Goal: Download file/media

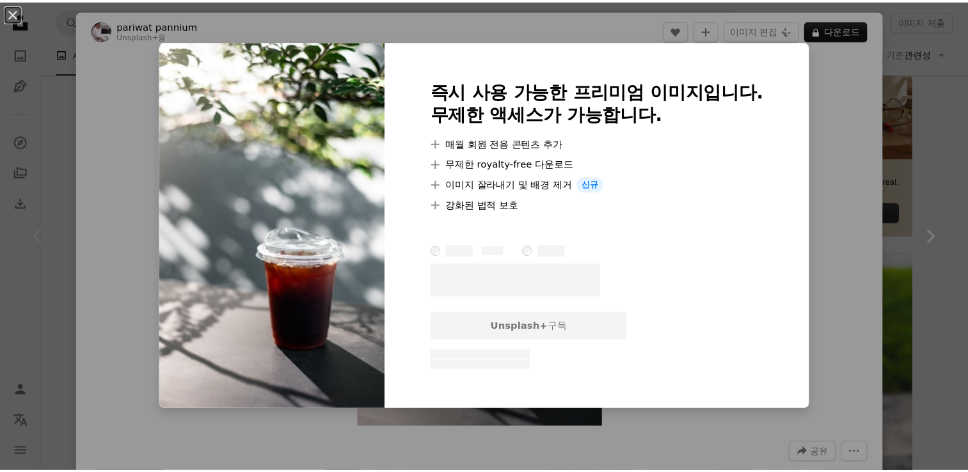
scroll to position [426, 0]
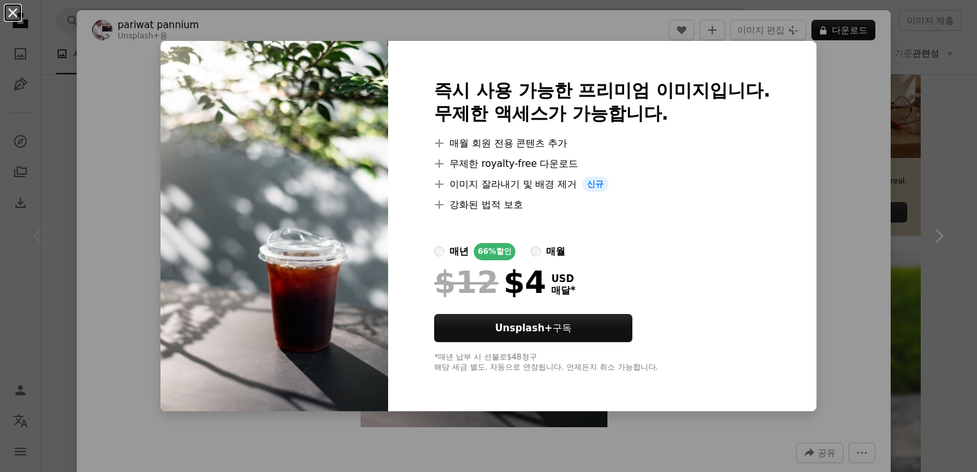
click at [8, 8] on button "An X shape" at bounding box center [12, 12] width 15 height 15
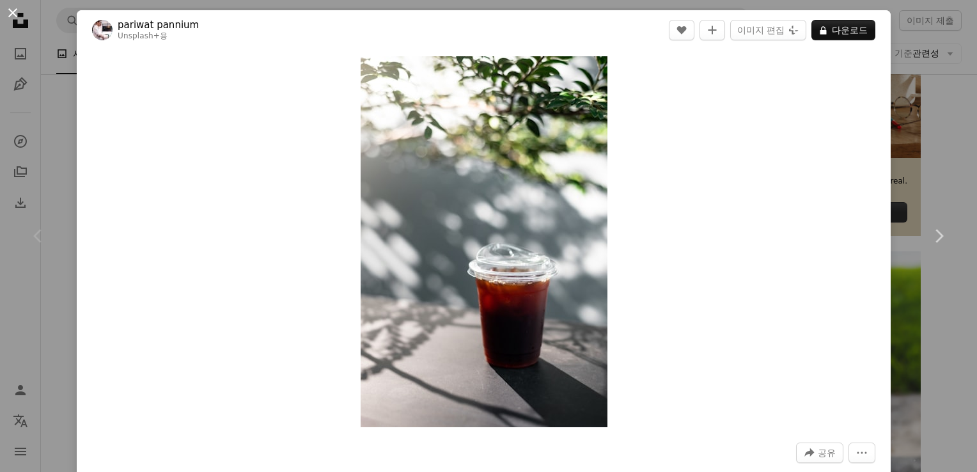
click at [8, 5] on button "An X shape" at bounding box center [12, 12] width 15 height 15
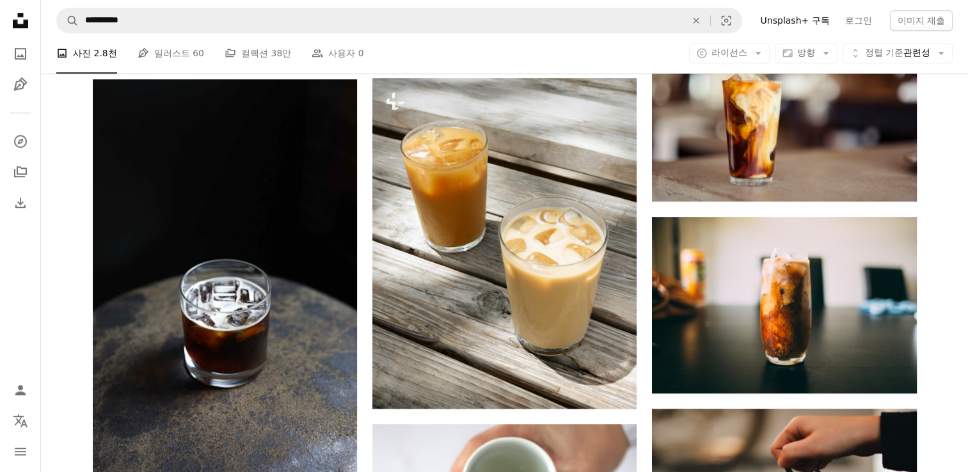
scroll to position [1066, 0]
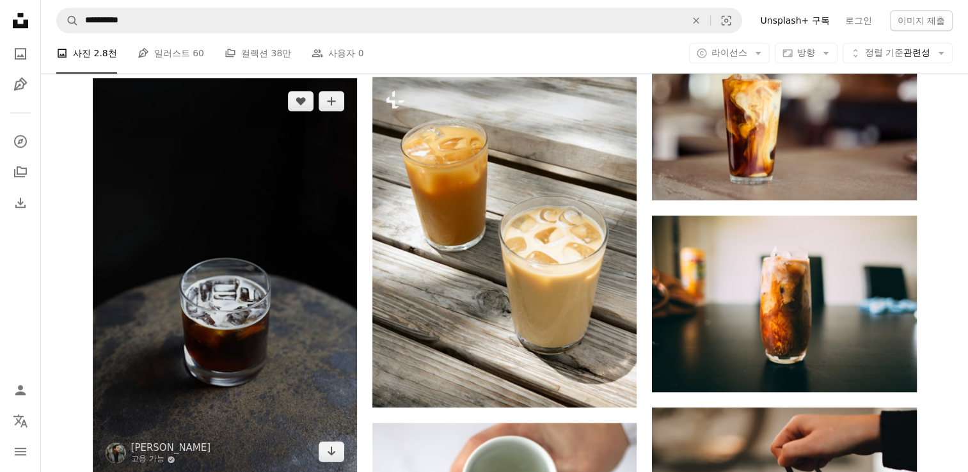
click at [165, 280] on img at bounding box center [225, 276] width 264 height 397
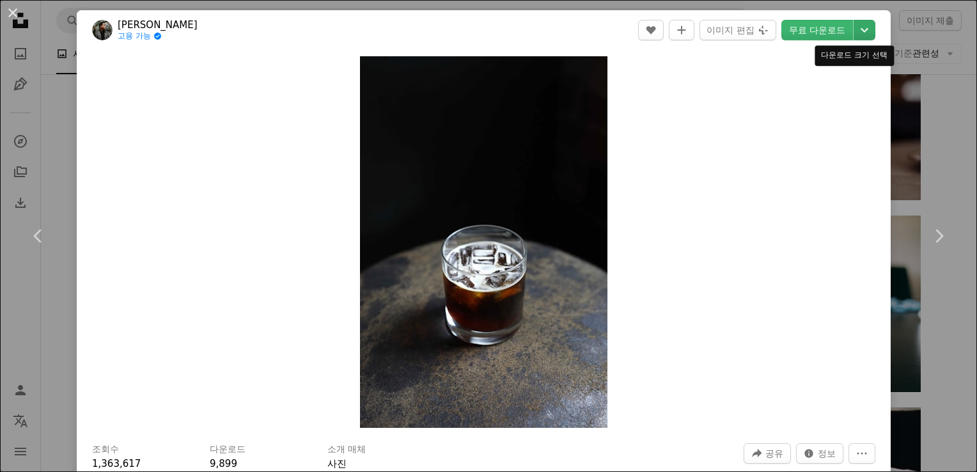
click at [862, 26] on icon "Chevron down" at bounding box center [865, 29] width 20 height 15
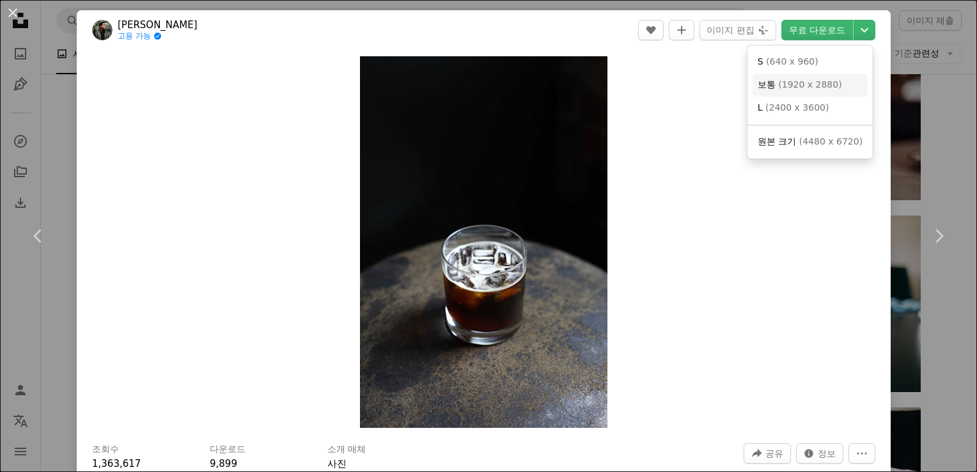
click at [821, 89] on span "( 1920 x 2880 )" at bounding box center [809, 84] width 63 height 10
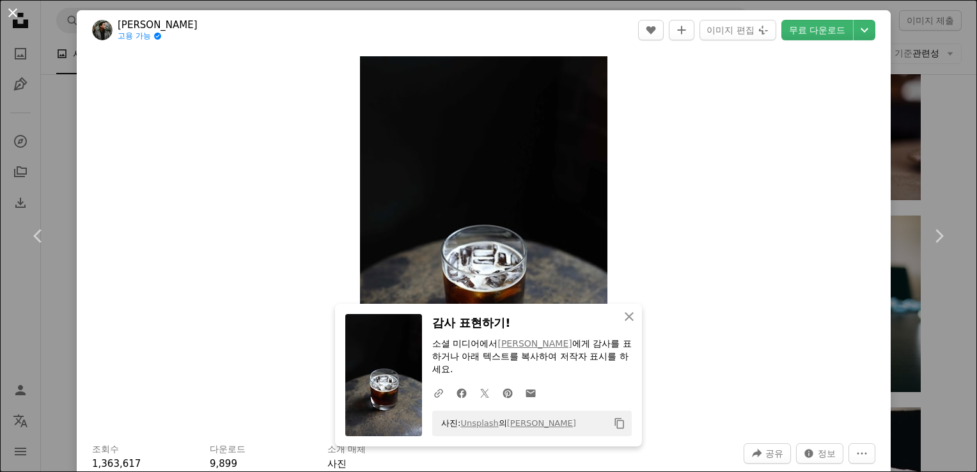
click at [15, 17] on button "An X shape" at bounding box center [12, 12] width 15 height 15
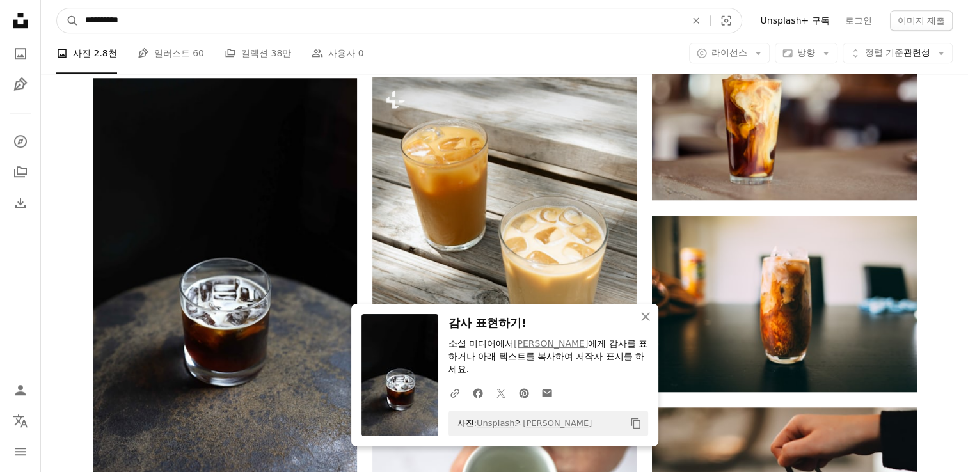
drag, startPoint x: 182, startPoint y: 17, endPoint x: 17, endPoint y: 7, distance: 164.7
type input "*********"
click button "A magnifying glass" at bounding box center [68, 20] width 22 height 24
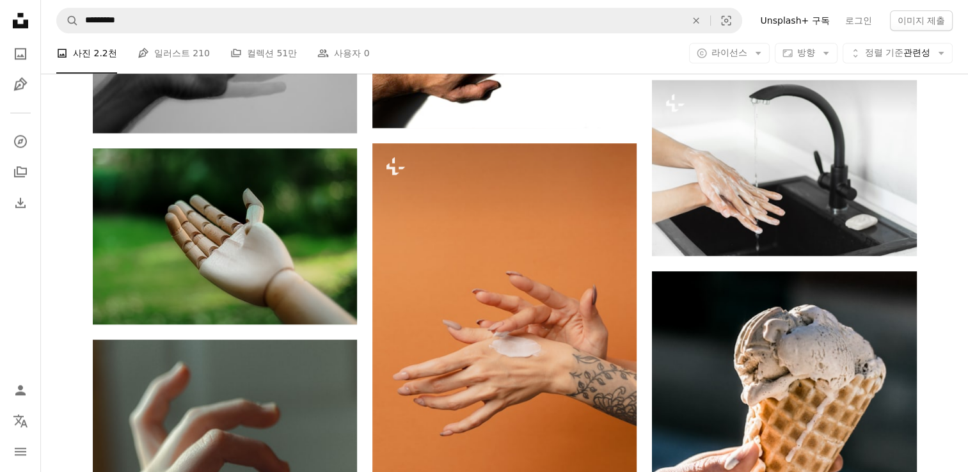
scroll to position [1386, 0]
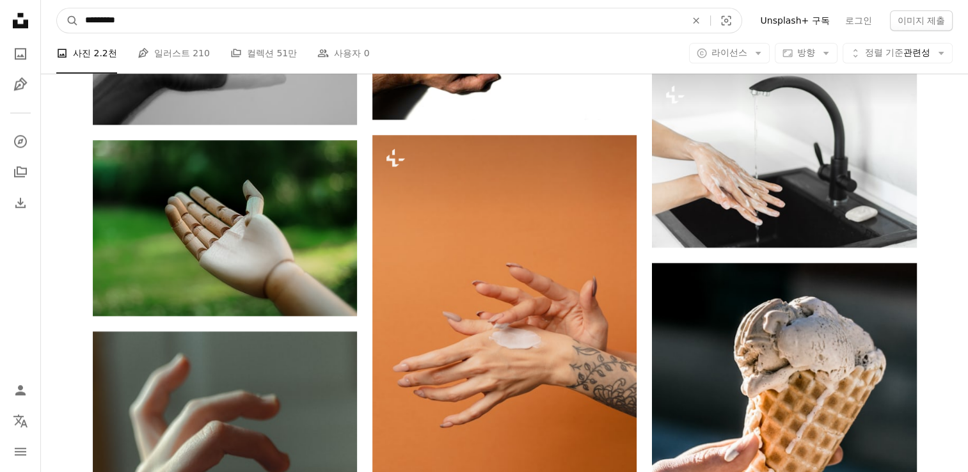
click at [179, 26] on input "*********" at bounding box center [380, 20] width 603 height 24
type input "*"
type input "**********"
click button "A magnifying glass" at bounding box center [68, 20] width 22 height 24
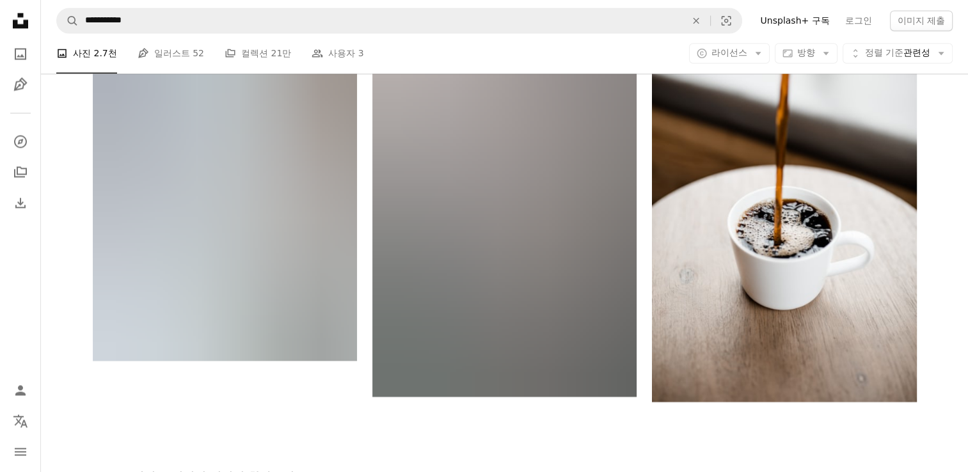
scroll to position [2345, 0]
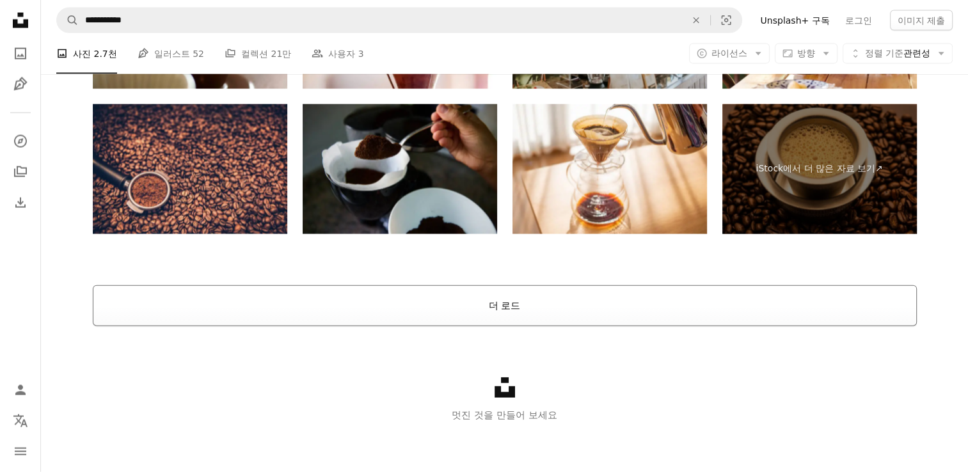
click at [491, 311] on button "더 로드" at bounding box center [505, 305] width 824 height 41
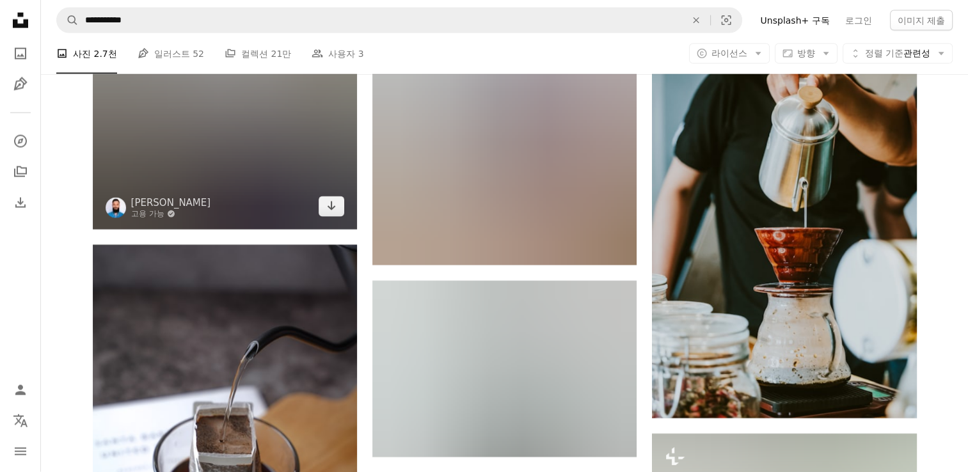
scroll to position [3077, 0]
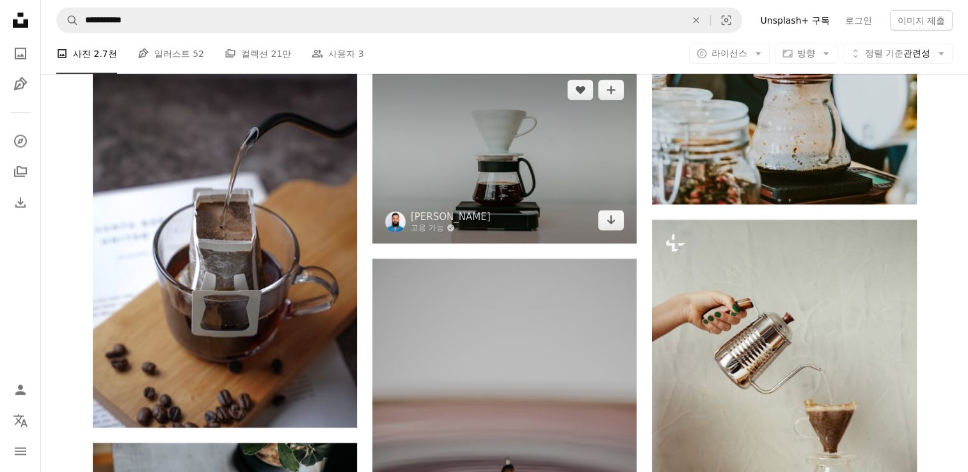
click at [485, 155] on img at bounding box center [504, 155] width 264 height 176
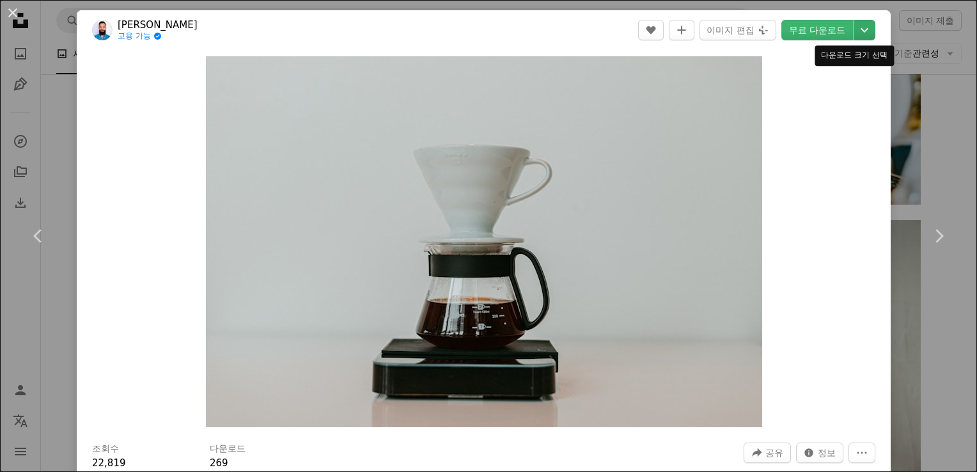
click at [862, 23] on icon "Chevron down" at bounding box center [865, 29] width 20 height 15
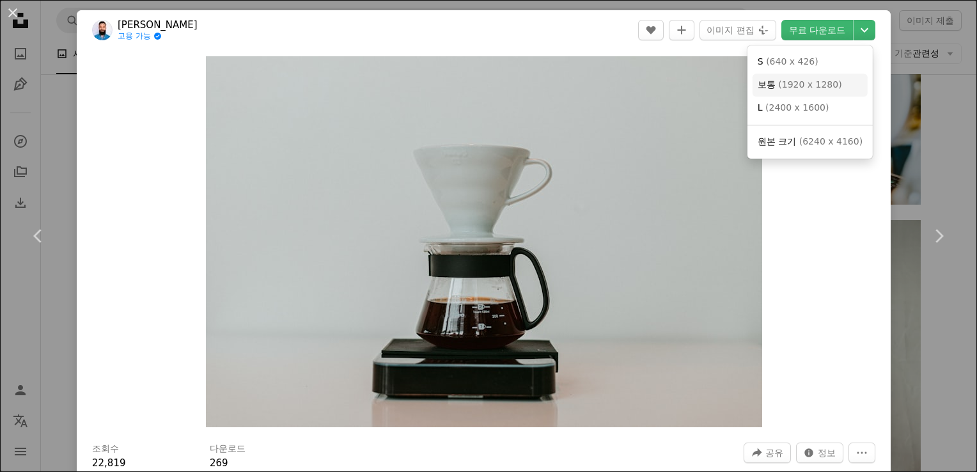
click at [805, 81] on span "( 1920 x 1280 )" at bounding box center [809, 84] width 63 height 10
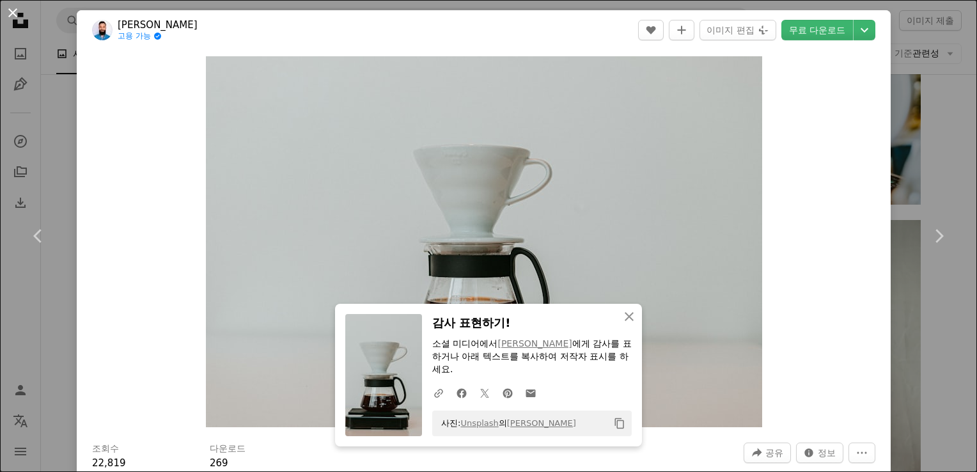
click at [17, 15] on button "An X shape" at bounding box center [12, 12] width 15 height 15
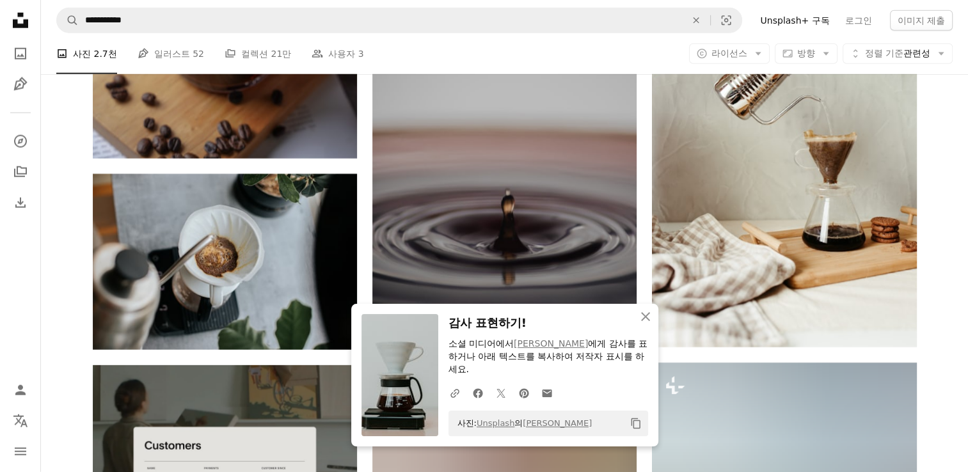
scroll to position [3397, 0]
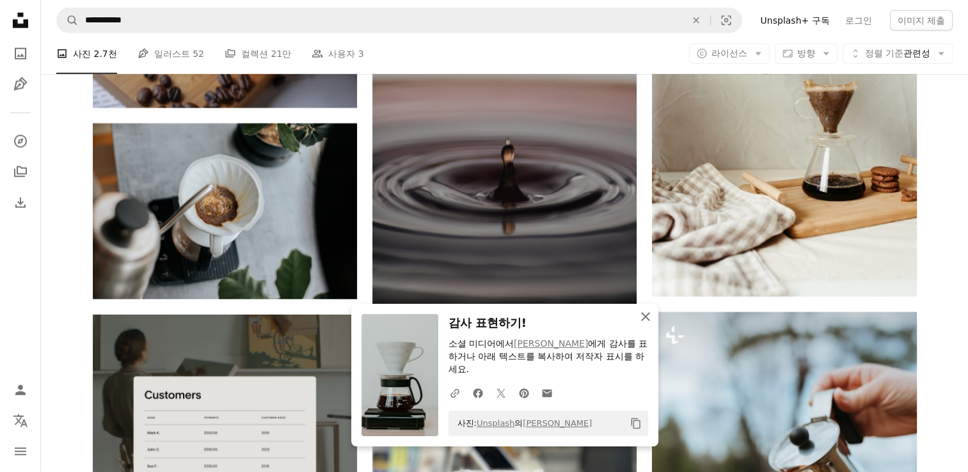
click at [645, 313] on icon "An X shape" at bounding box center [645, 316] width 15 height 15
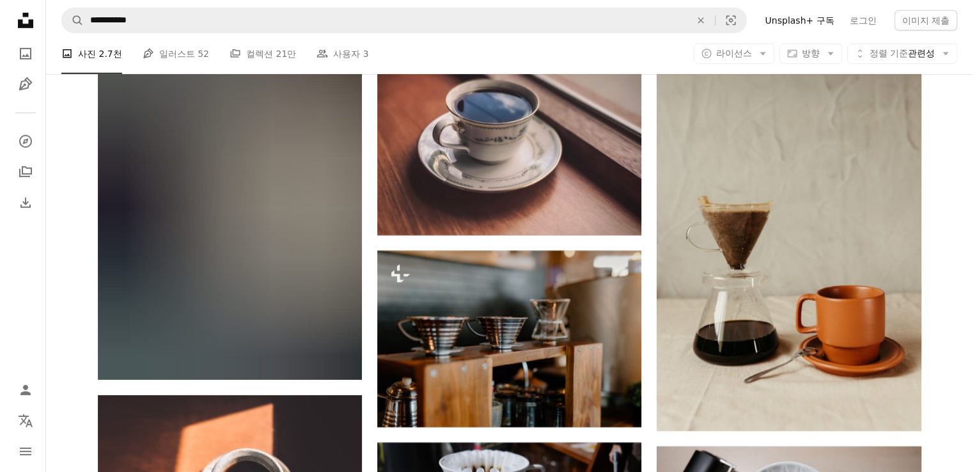
scroll to position [3930, 0]
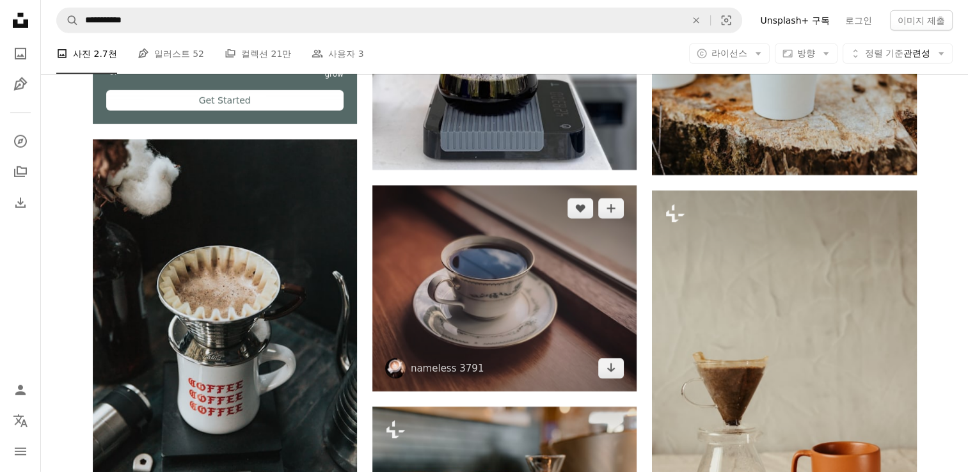
click at [550, 283] on img at bounding box center [504, 288] width 264 height 206
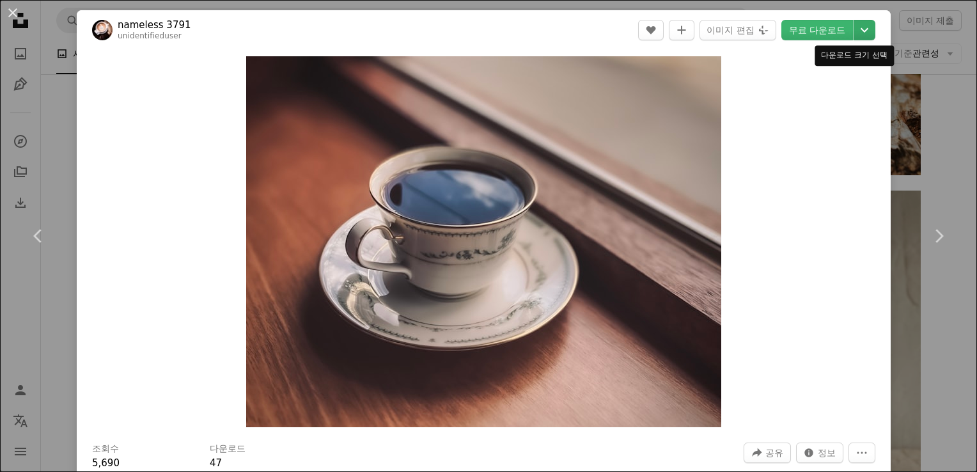
click at [858, 32] on icon "Chevron down" at bounding box center [865, 29] width 20 height 15
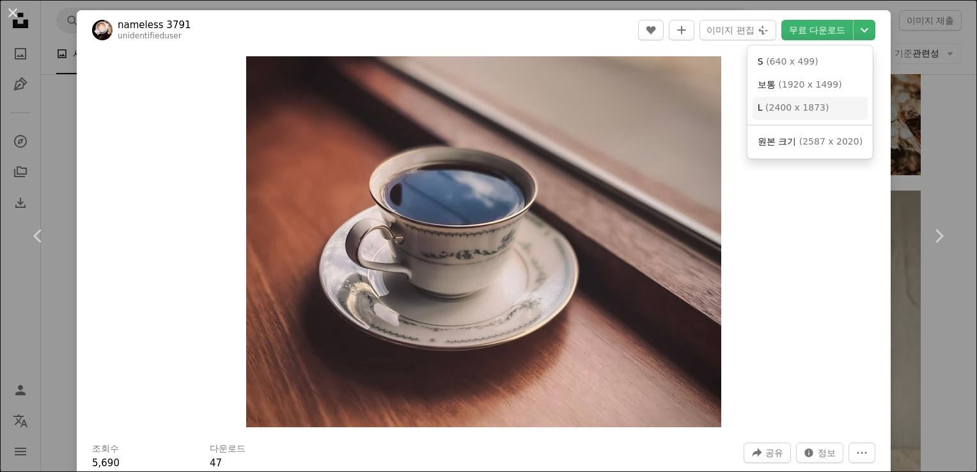
click at [812, 97] on link "L ( 2400 x 1873 )" at bounding box center [810, 108] width 115 height 23
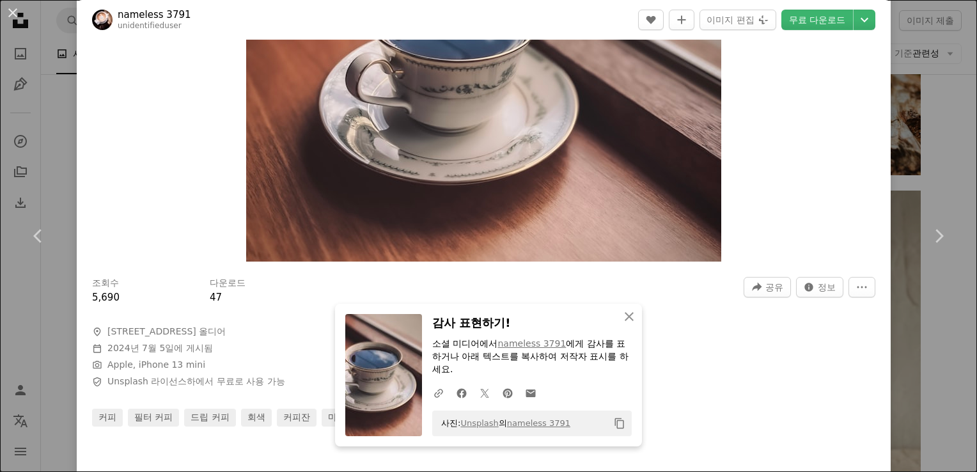
scroll to position [426, 0]
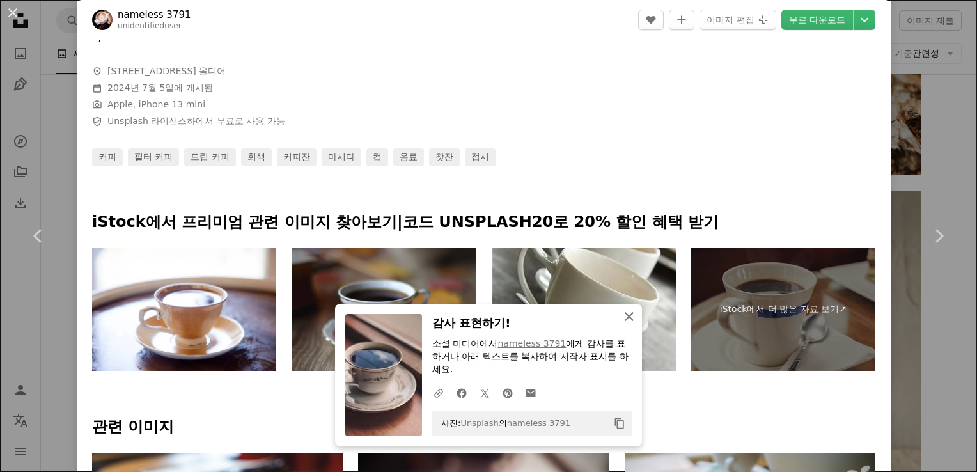
click at [627, 320] on icon "An X shape" at bounding box center [629, 316] width 15 height 15
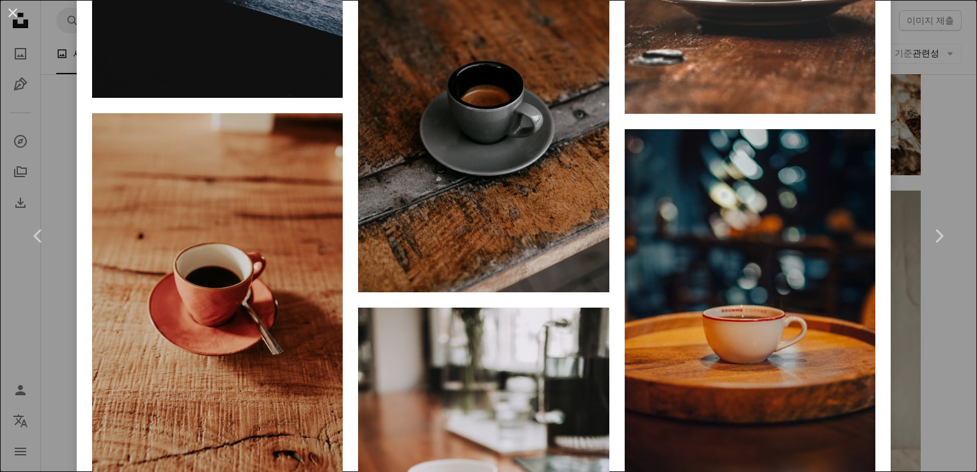
scroll to position [1919, 0]
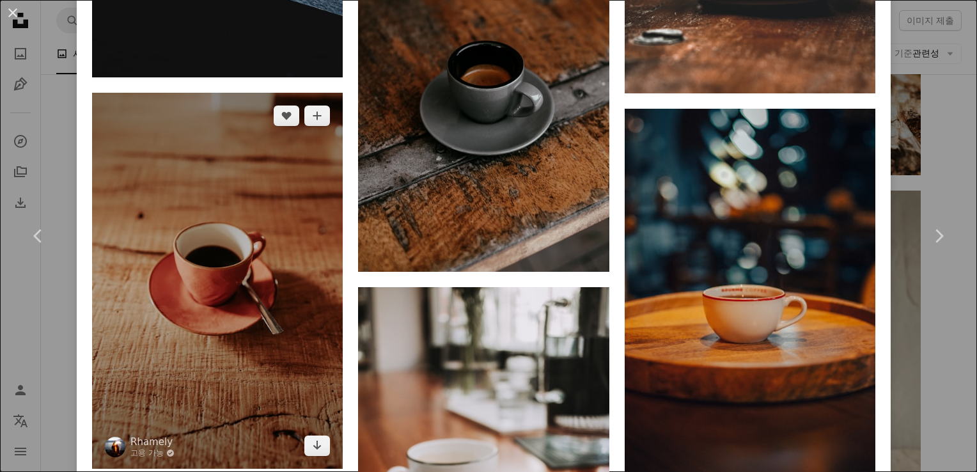
click at [271, 310] on img at bounding box center [217, 281] width 251 height 376
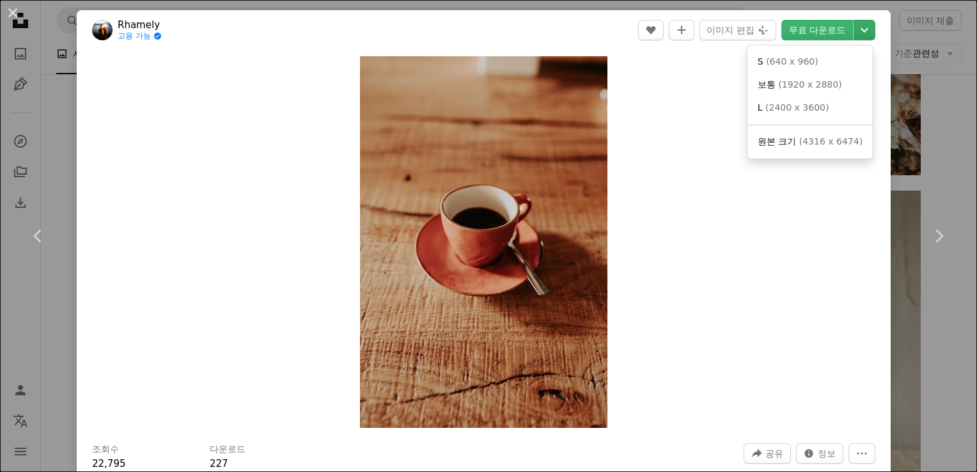
click at [861, 36] on icon "Chevron down" at bounding box center [865, 29] width 20 height 15
click at [796, 88] on span "( 1920 x 2880 )" at bounding box center [809, 84] width 63 height 10
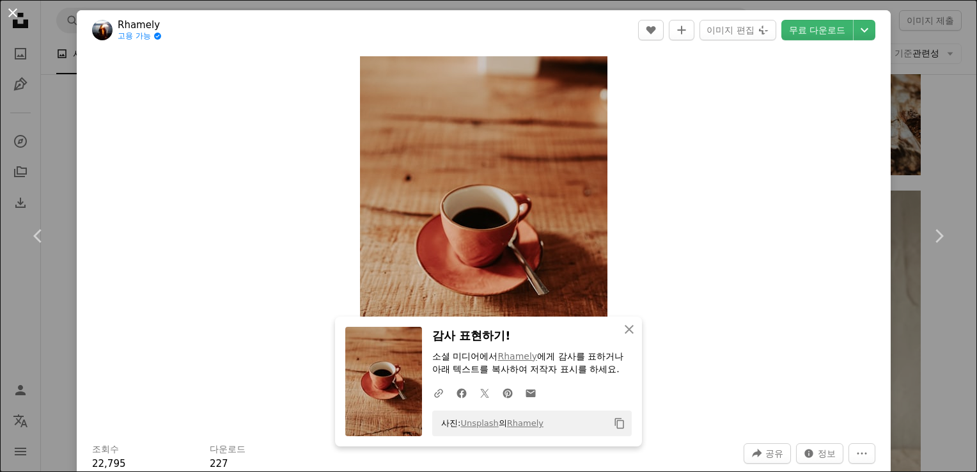
click at [15, 12] on button "An X shape" at bounding box center [12, 12] width 15 height 15
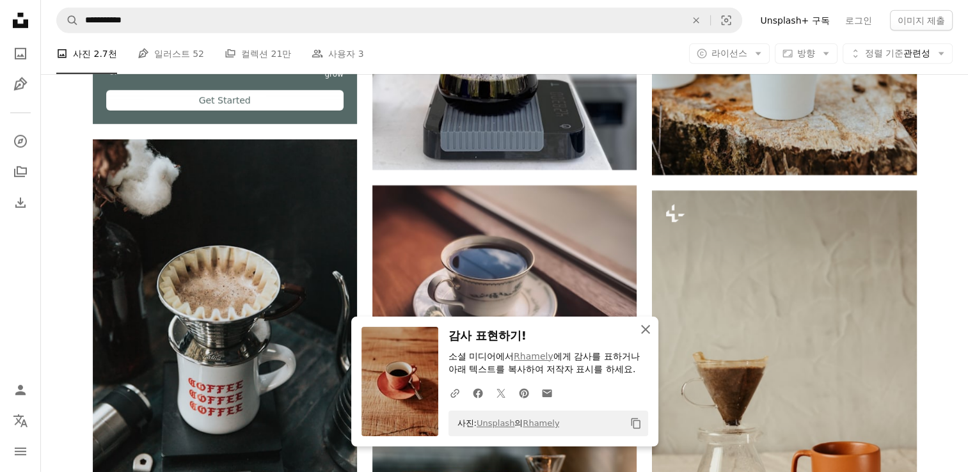
click at [645, 328] on icon "An X shape" at bounding box center [645, 329] width 15 height 15
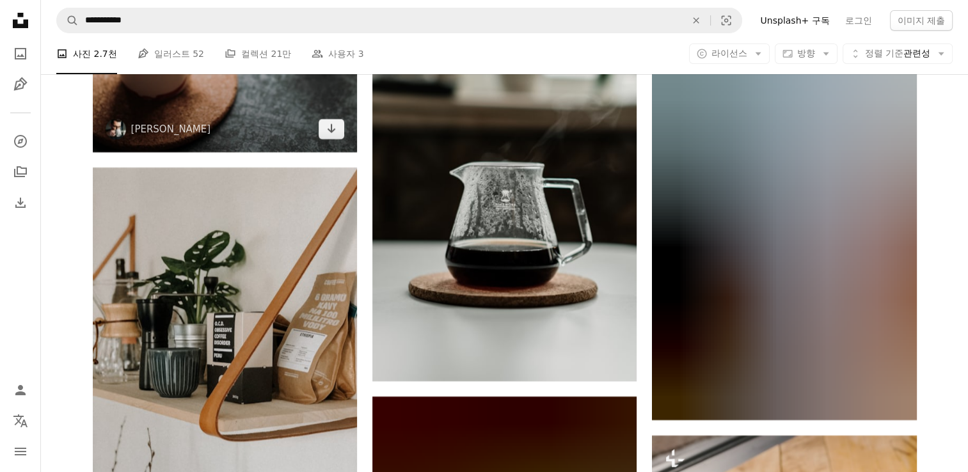
scroll to position [33674, 0]
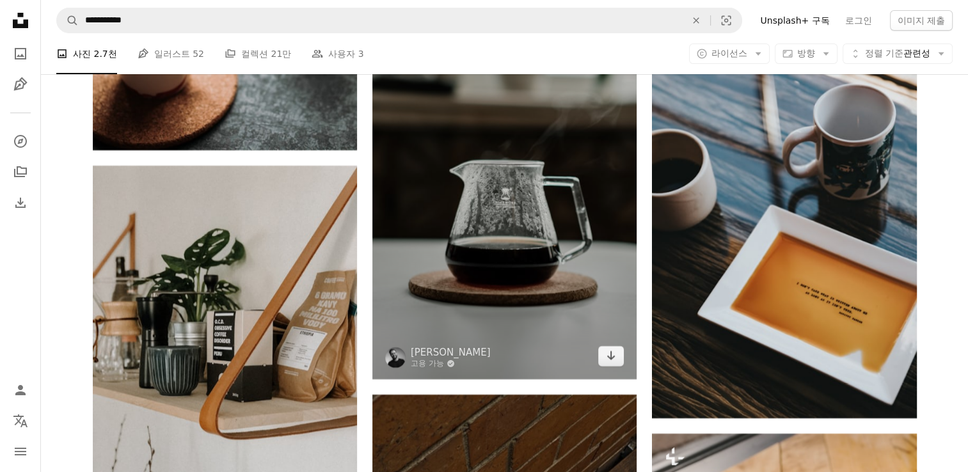
click at [456, 202] on img at bounding box center [504, 181] width 264 height 397
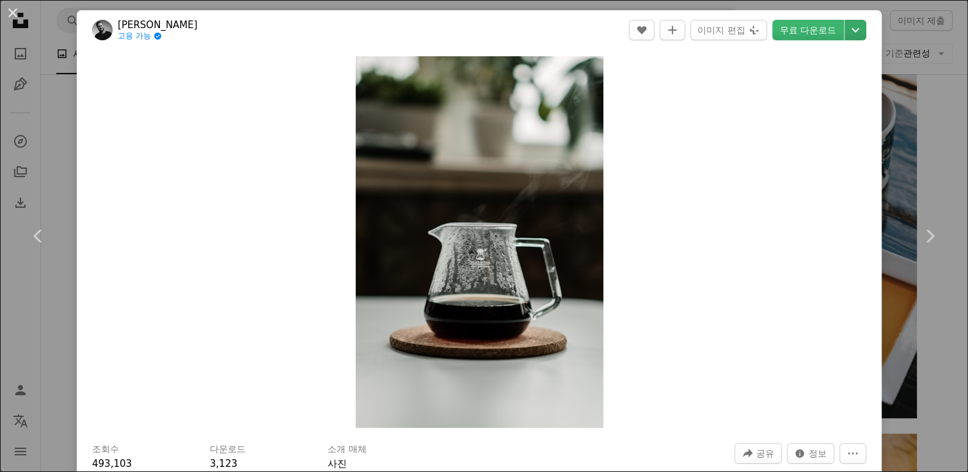
click at [858, 29] on icon "다운로드 크기 선택" at bounding box center [855, 30] width 8 height 4
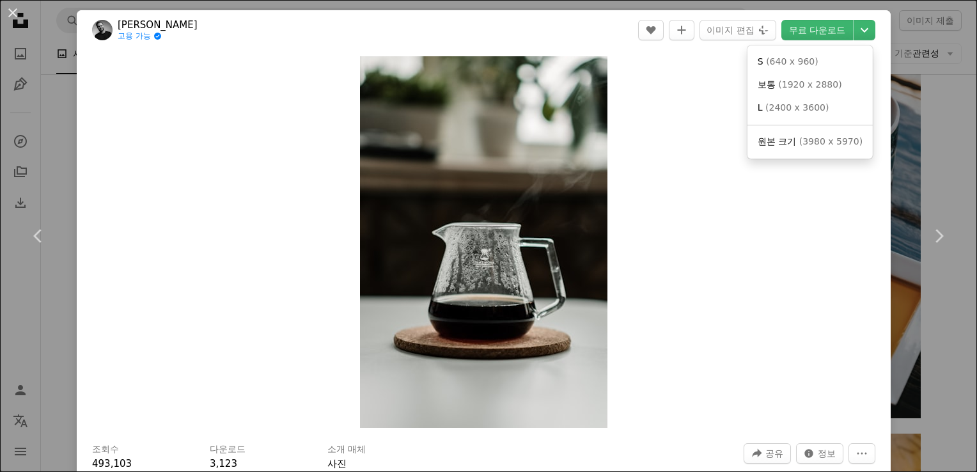
click at [848, 83] on link "보통 ( 1920 x 2880 )" at bounding box center [810, 85] width 115 height 23
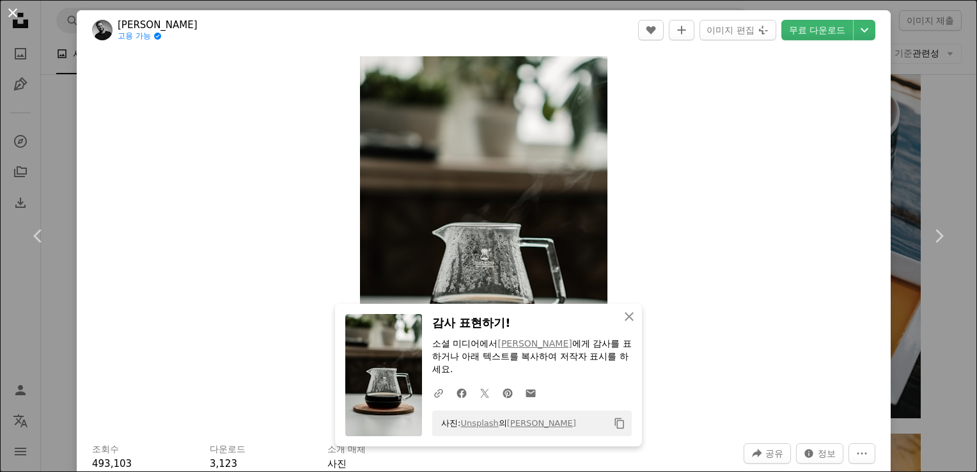
click at [20, 18] on button "An X shape" at bounding box center [12, 12] width 15 height 15
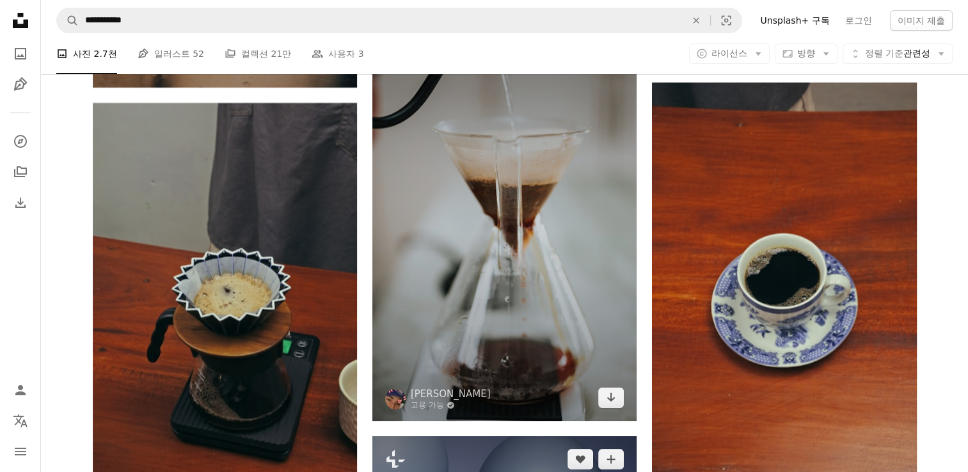
scroll to position [63418, 0]
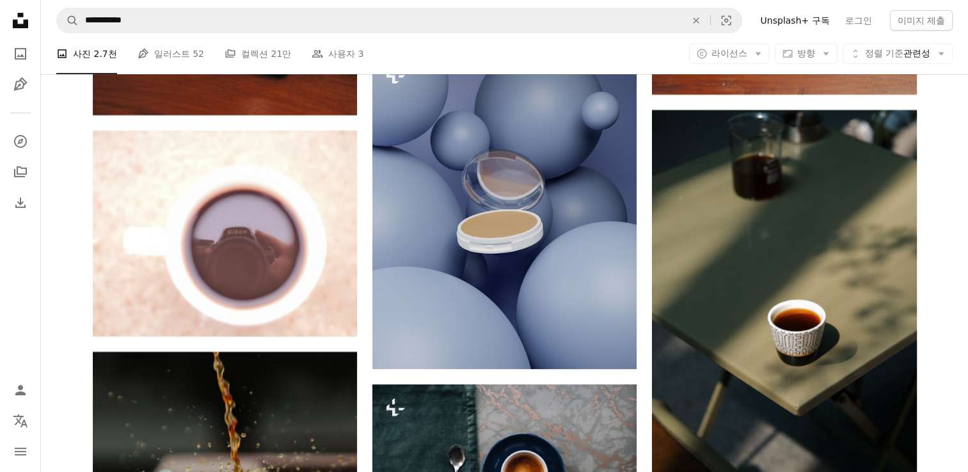
drag, startPoint x: 374, startPoint y: 294, endPoint x: 367, endPoint y: 312, distance: 19.2
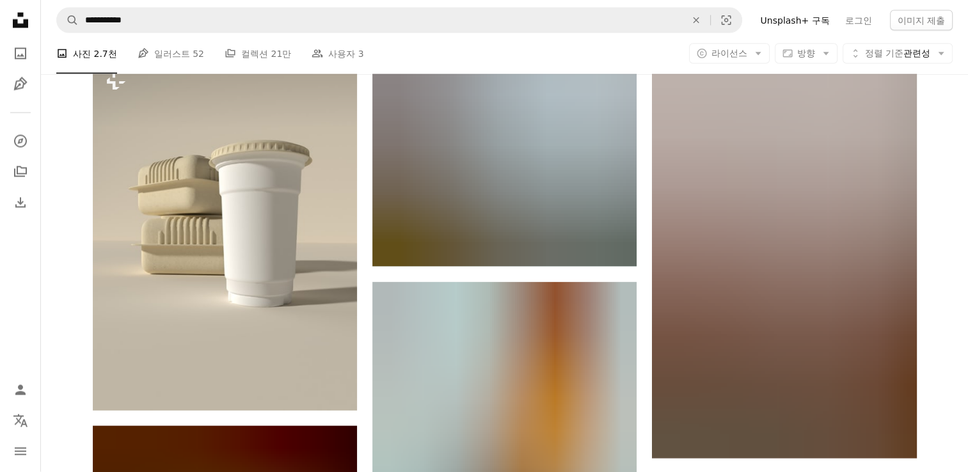
scroll to position [70774, 0]
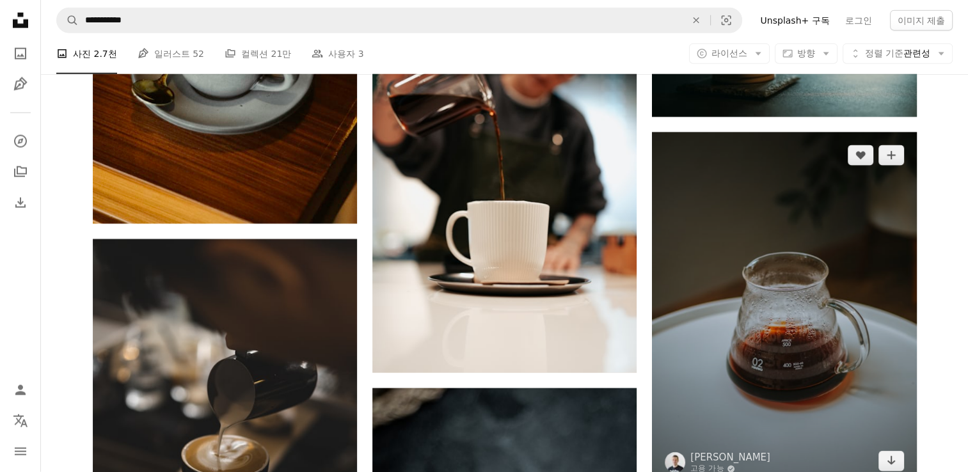
click at [864, 211] on img at bounding box center [784, 308] width 264 height 352
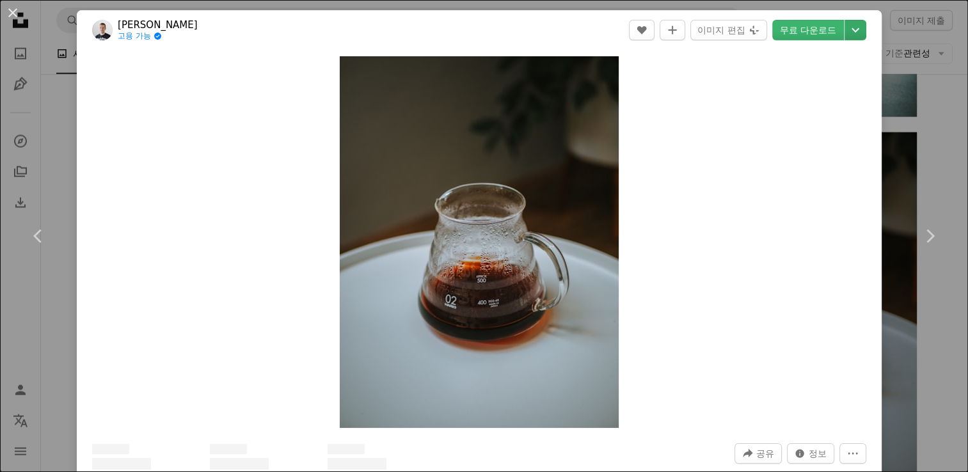
click at [857, 27] on icon "Chevron down" at bounding box center [855, 29] width 20 height 15
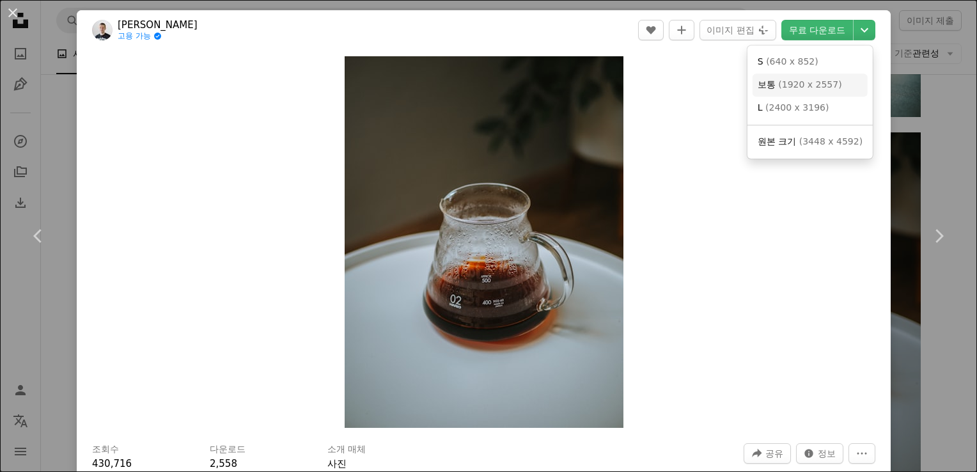
click at [833, 81] on span "( 1920 x 2557 )" at bounding box center [809, 84] width 63 height 10
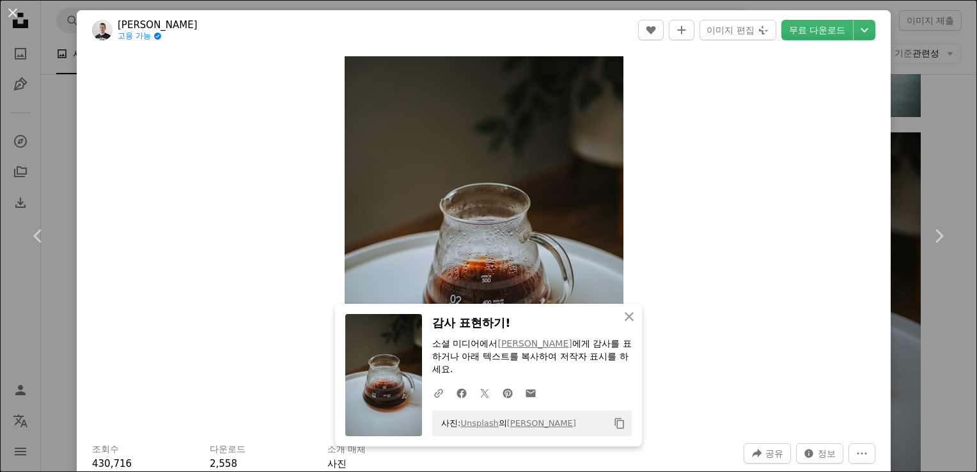
click at [808, 88] on div "Zoom in" at bounding box center [484, 242] width 814 height 384
click at [13, 14] on button "An X shape" at bounding box center [12, 12] width 15 height 15
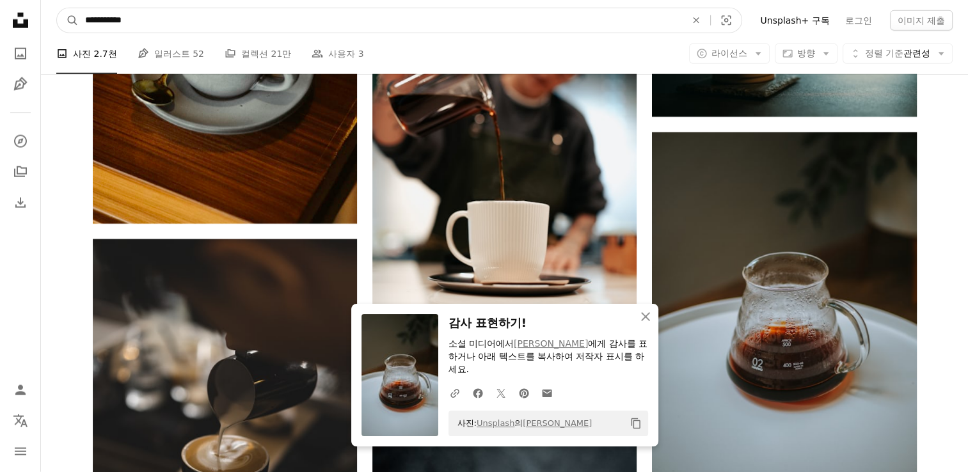
drag, startPoint x: 182, startPoint y: 17, endPoint x: 23, endPoint y: 12, distance: 158.7
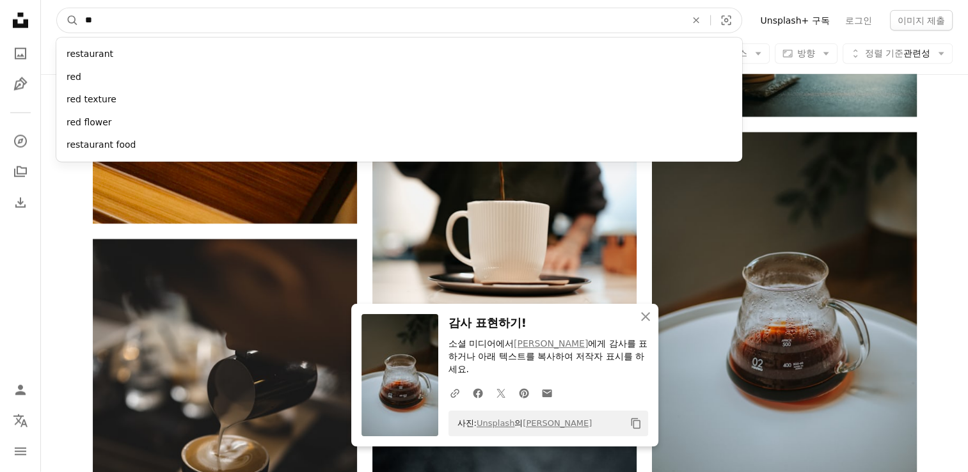
type input "*"
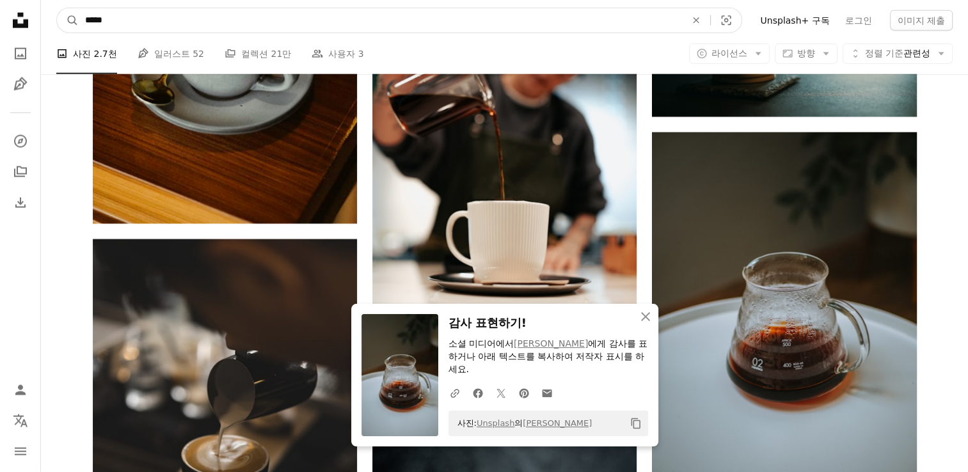
type input "*****"
click at [57, 8] on button "A magnifying glass" at bounding box center [68, 20] width 22 height 24
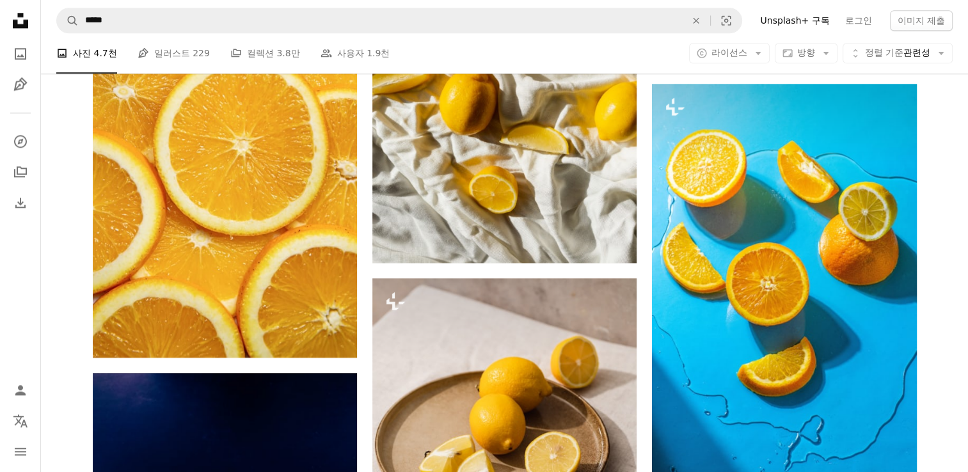
scroll to position [1705, 0]
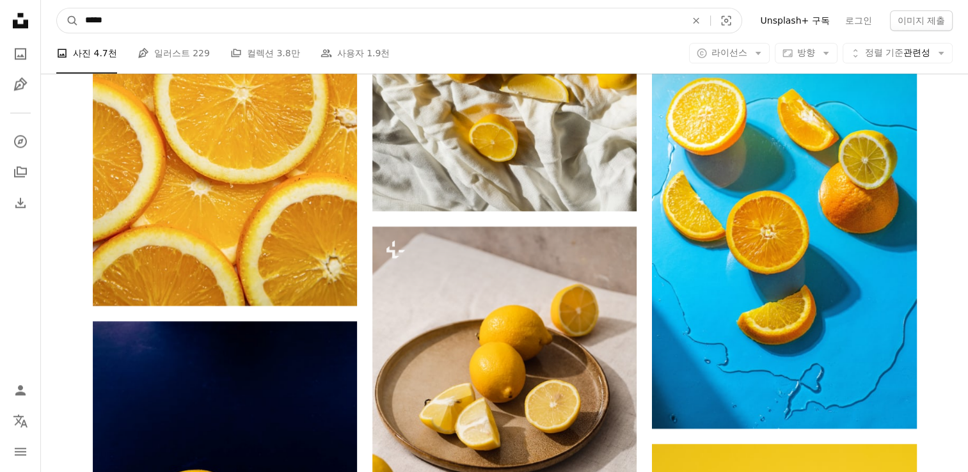
click at [169, 17] on input "*****" at bounding box center [380, 20] width 603 height 24
type input "*"
type input "********"
click button "A magnifying glass" at bounding box center [68, 20] width 22 height 24
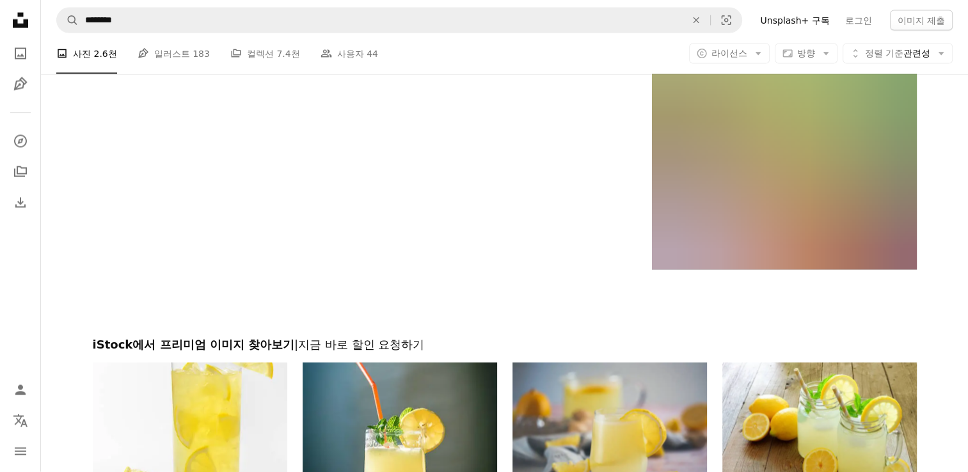
scroll to position [2665, 0]
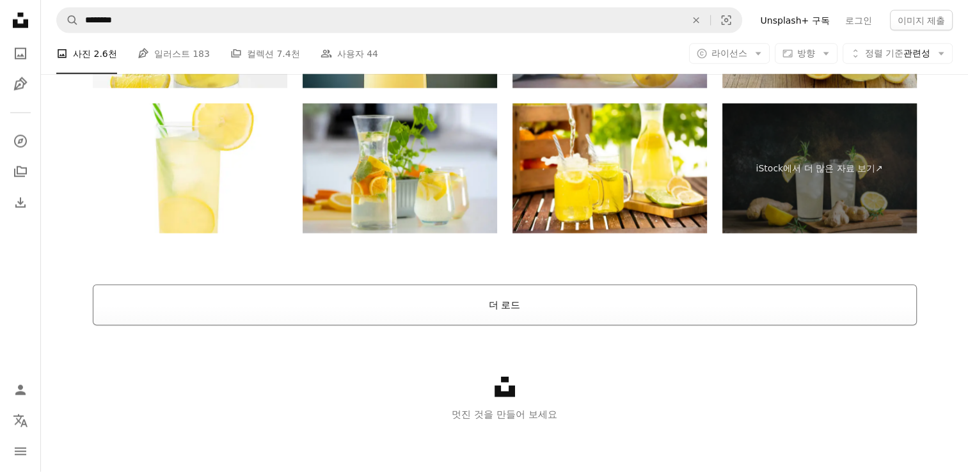
click at [489, 300] on button "더 로드" at bounding box center [505, 305] width 824 height 41
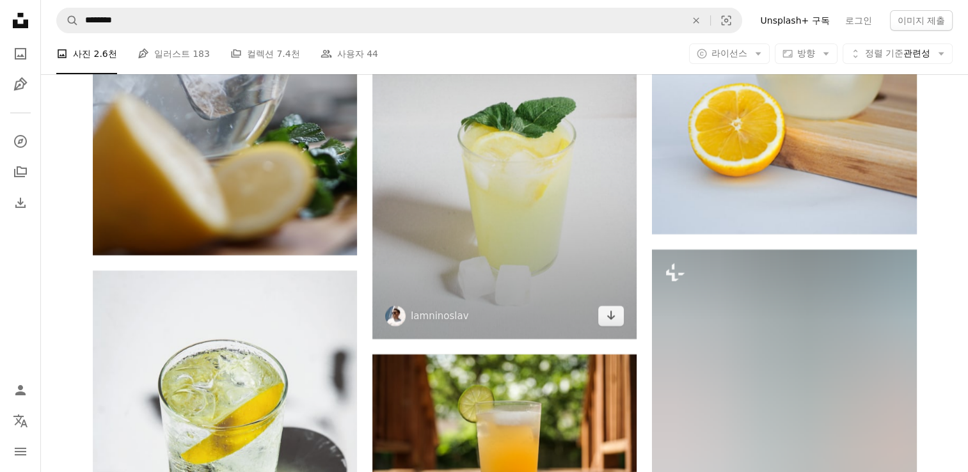
scroll to position [5225, 0]
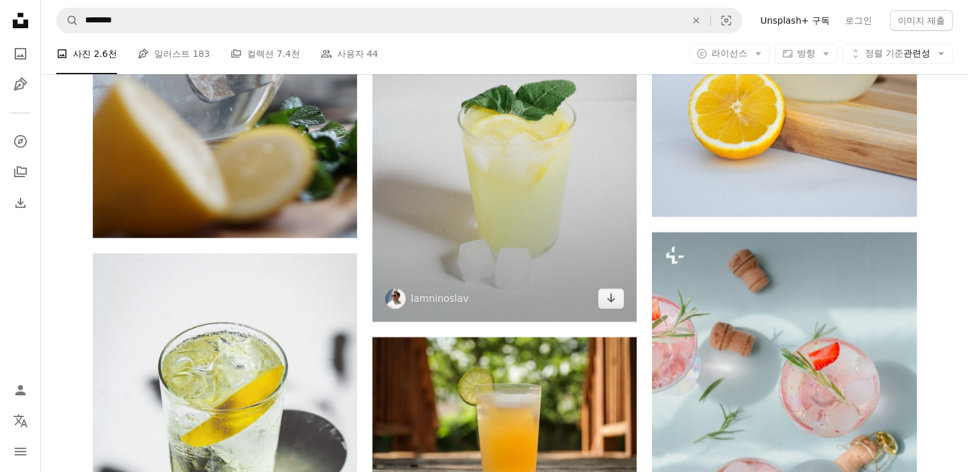
click at [587, 200] on img at bounding box center [504, 123] width 264 height 397
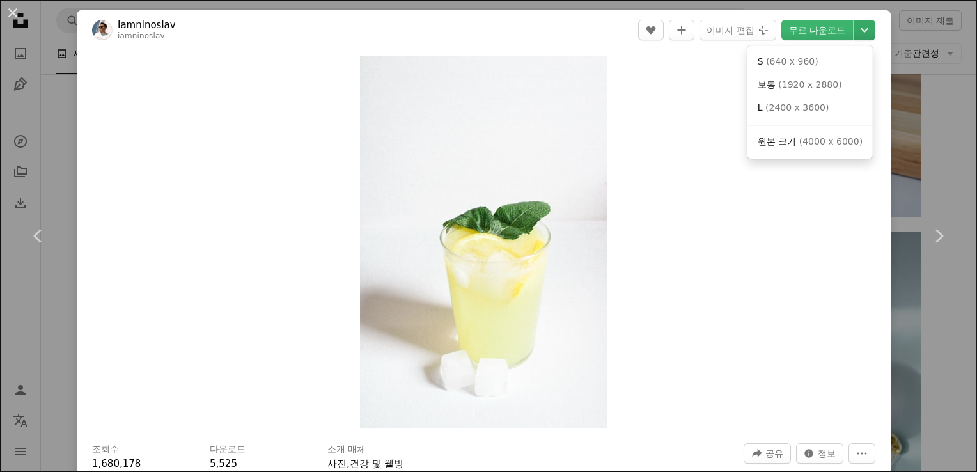
click at [861, 29] on icon "다운로드 크기 선택" at bounding box center [865, 30] width 8 height 4
click at [829, 85] on span "( 1920 x 2880 )" at bounding box center [809, 84] width 63 height 10
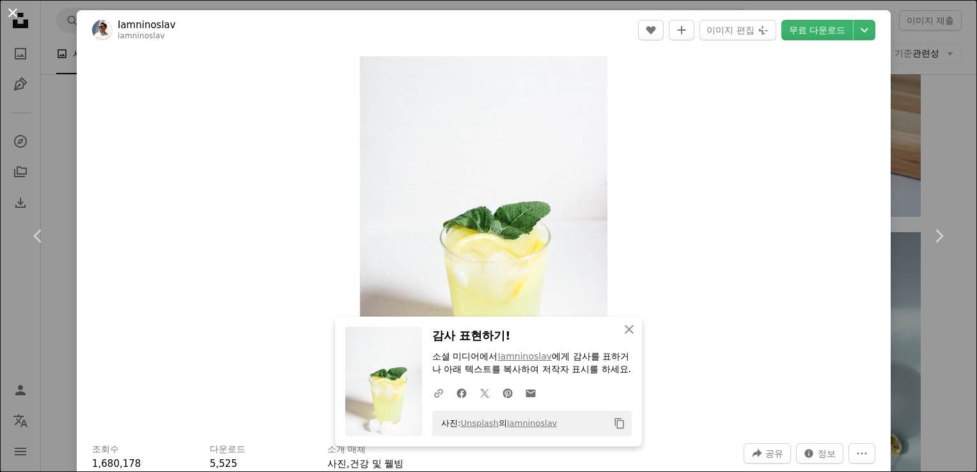
click at [15, 17] on button "An X shape" at bounding box center [12, 12] width 15 height 15
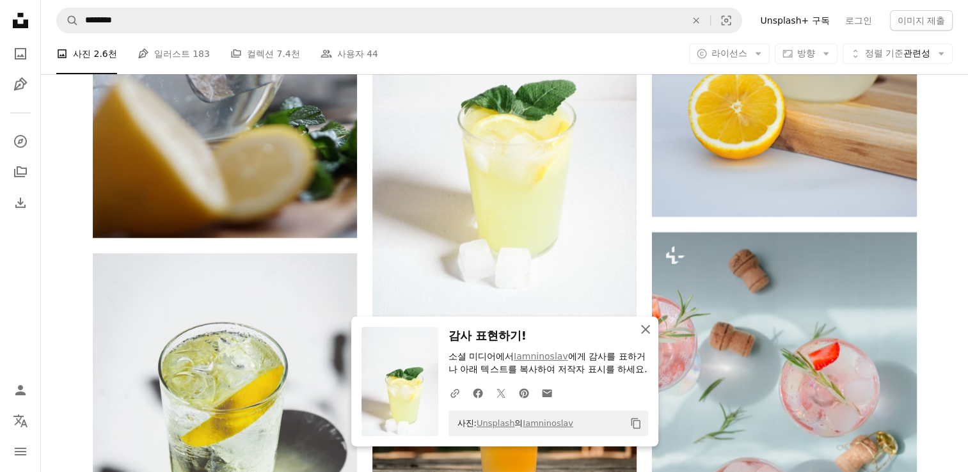
click at [645, 322] on icon "An X shape" at bounding box center [645, 329] width 15 height 15
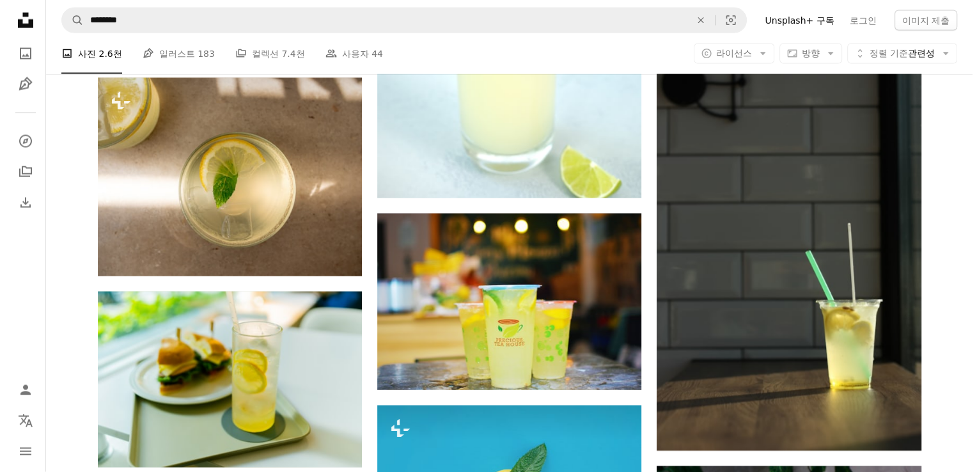
scroll to position [7571, 0]
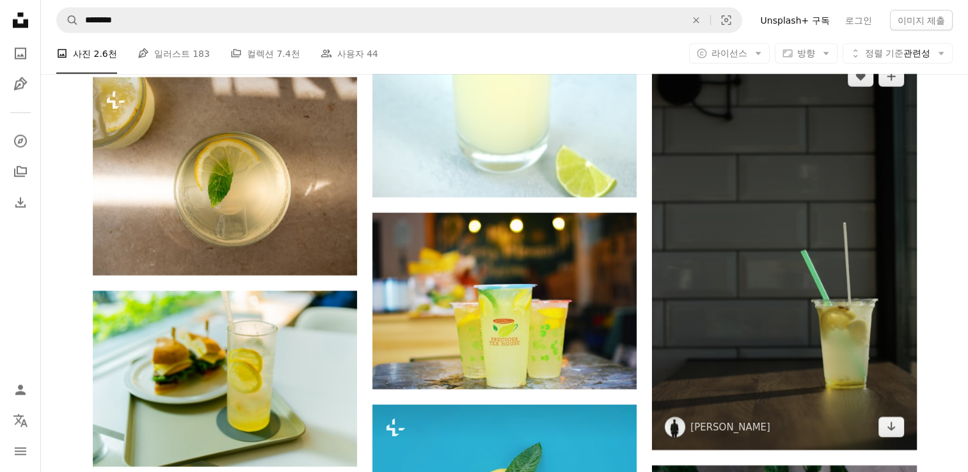
click at [771, 333] on img at bounding box center [784, 252] width 264 height 397
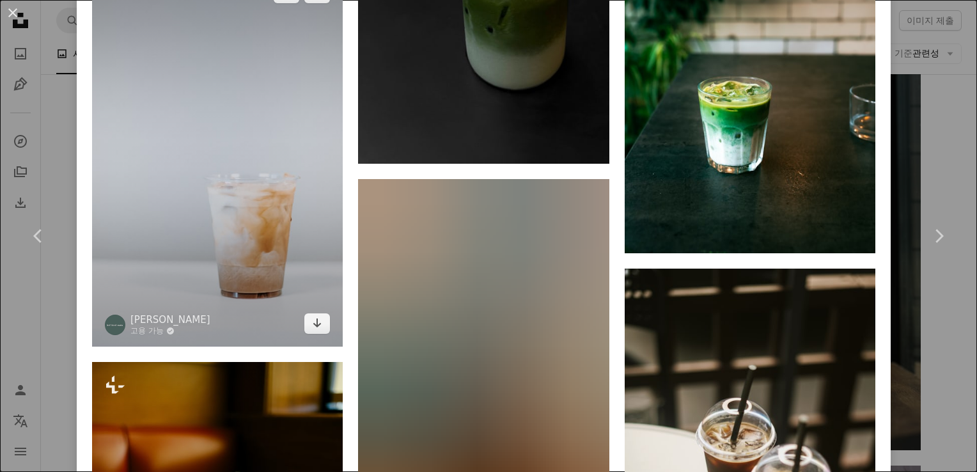
scroll to position [2772, 0]
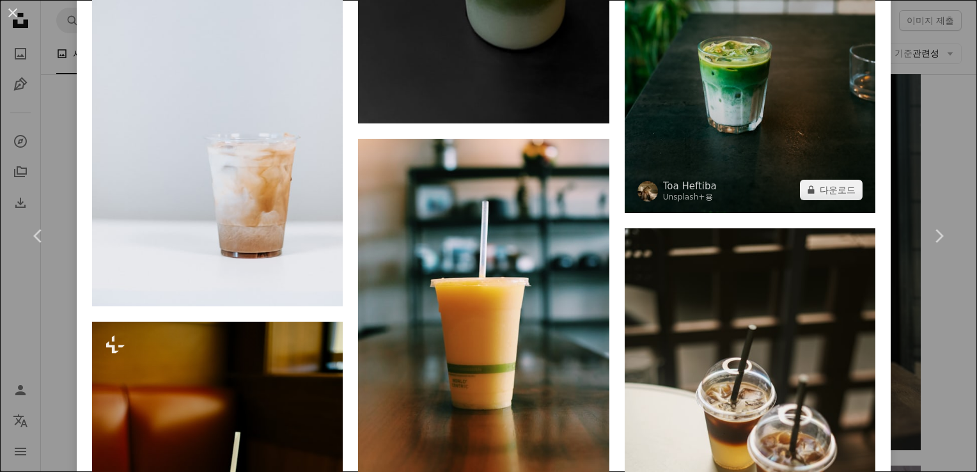
click at [743, 114] on img at bounding box center [750, 30] width 251 height 365
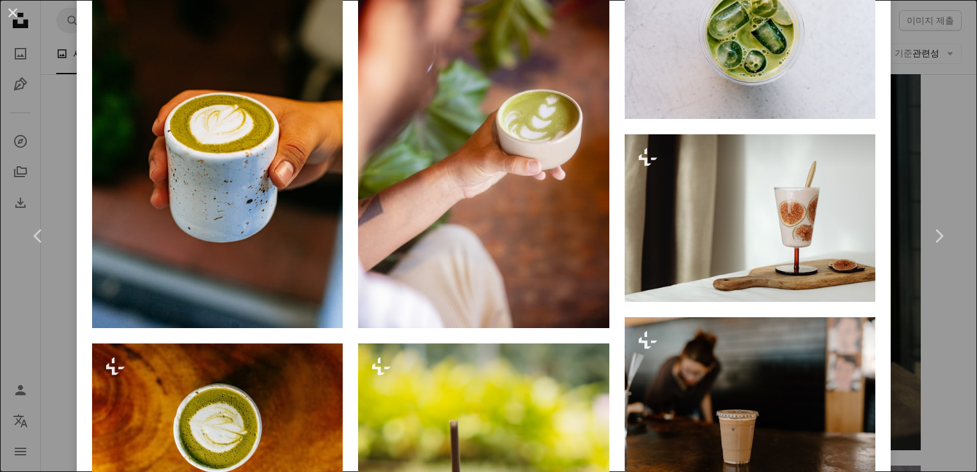
scroll to position [959, 0]
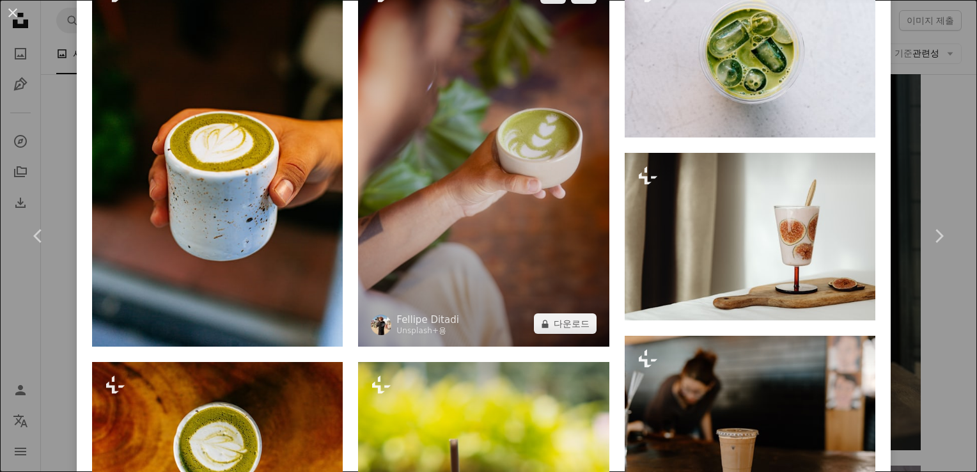
click at [558, 203] on img at bounding box center [483, 159] width 251 height 376
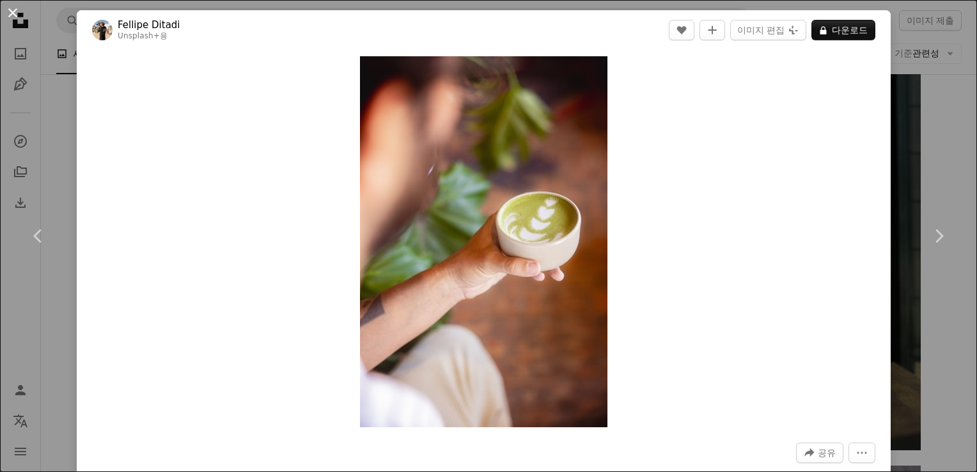
click at [6, 9] on button "An X shape" at bounding box center [12, 12] width 15 height 15
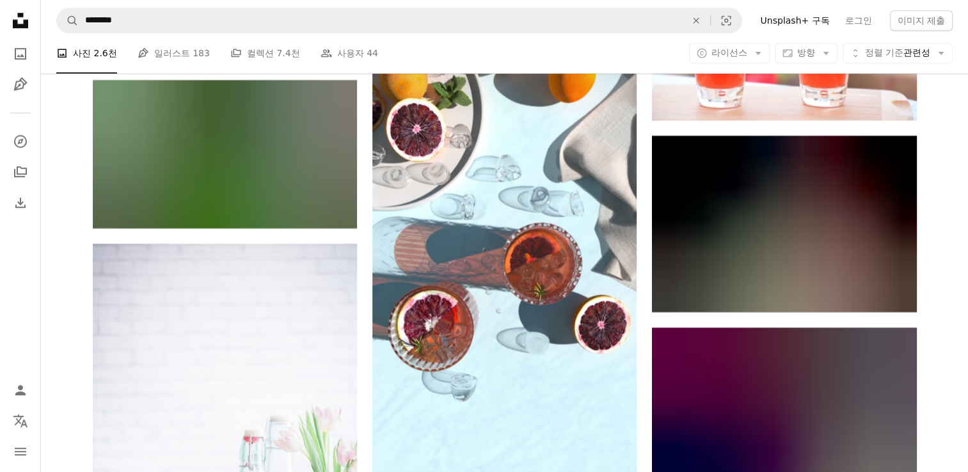
scroll to position [15779, 0]
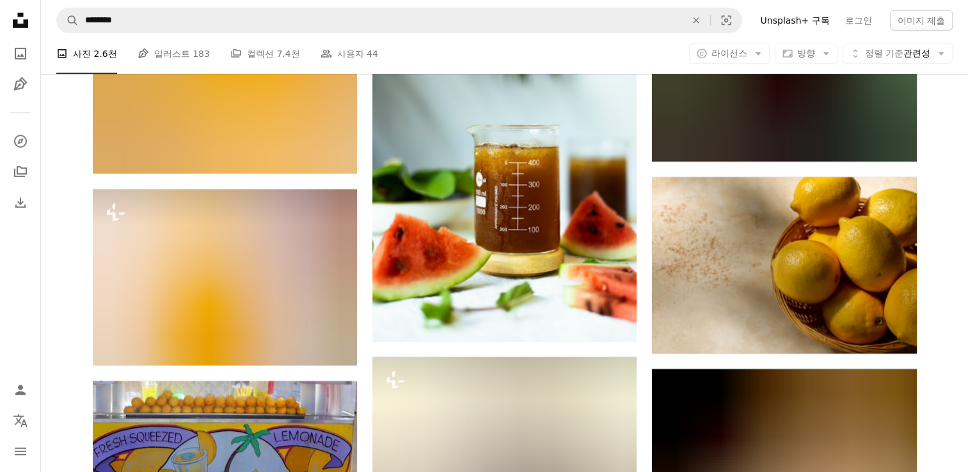
scroll to position [18445, 0]
